Goal: Task Accomplishment & Management: Manage account settings

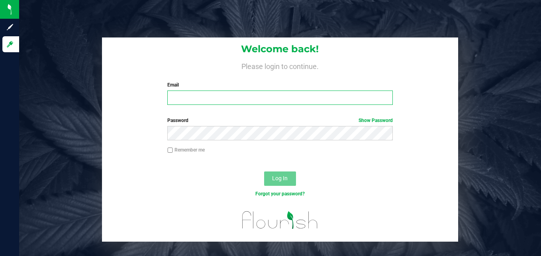
type input "[EMAIL_ADDRESS][DOMAIN_NAME]"
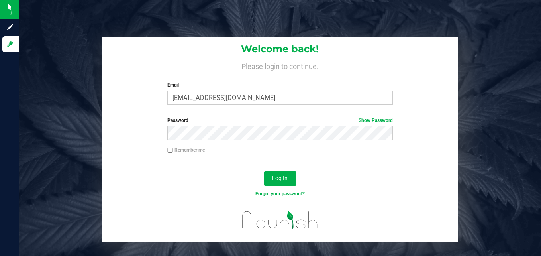
click at [171, 149] on input "Remember me" at bounding box center [170, 150] width 6 height 6
checkbox input "true"
click at [286, 175] on span "Log In" at bounding box center [280, 178] width 16 height 6
